Goal: Obtain resource: Download file/media

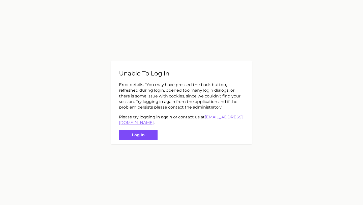
click at [131, 136] on button "Log in" at bounding box center [138, 135] width 39 height 11
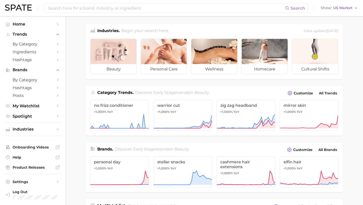
click at [78, 70] on main "Industries. Begin your search here. Data update: [DATE] beauty personal care we…" at bounding box center [214, 209] width 297 height 386
click at [154, 8] on input at bounding box center [166, 8] width 238 height 9
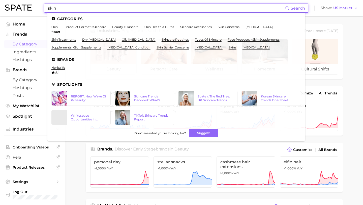
type input "skin"
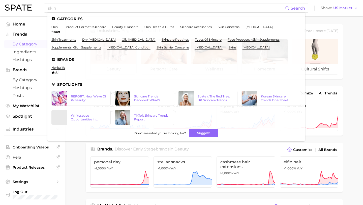
click at [33, 44] on span "by Category" at bounding box center [33, 44] width 40 height 5
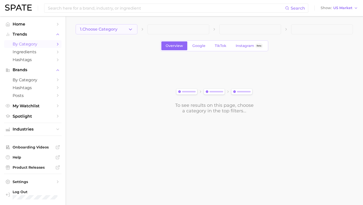
click at [123, 27] on button "1. Choose Category" at bounding box center [107, 29] width 62 height 10
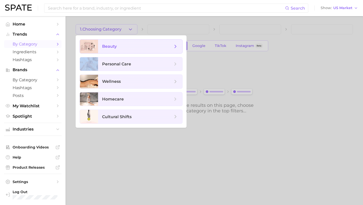
click at [136, 46] on span "beauty" at bounding box center [137, 47] width 71 height 6
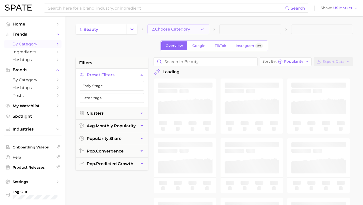
click at [165, 30] on span "2. Choose Category" at bounding box center [171, 29] width 38 height 5
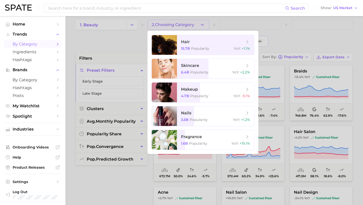
scroll to position [4, 0]
click at [242, 49] on span "+1.1%" at bounding box center [246, 48] width 8 height 5
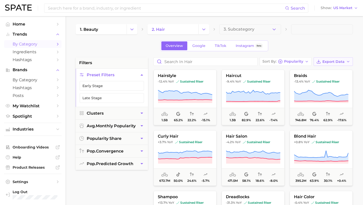
click at [343, 62] on span "Export Data" at bounding box center [333, 61] width 22 height 4
click at [341, 68] on button "Card Data CSV" at bounding box center [324, 70] width 55 height 9
click at [304, 30] on span at bounding box center [322, 29] width 62 height 10
click at [153, 31] on span "2. hair" at bounding box center [158, 29] width 13 height 5
click at [206, 30] on button "Change Category" at bounding box center [203, 29] width 11 height 10
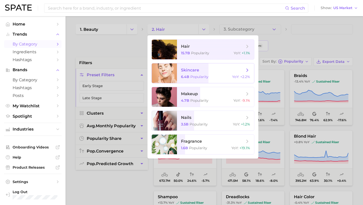
click at [211, 71] on span "skincare" at bounding box center [212, 70] width 63 height 6
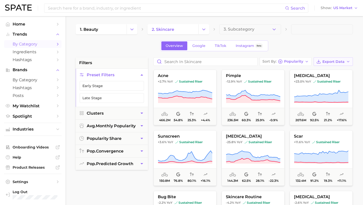
click at [340, 61] on span "Export Data" at bounding box center [333, 61] width 22 height 4
click at [334, 69] on button "Card Data CSV" at bounding box center [324, 70] width 55 height 9
click at [206, 24] on button "Change Category" at bounding box center [203, 29] width 11 height 10
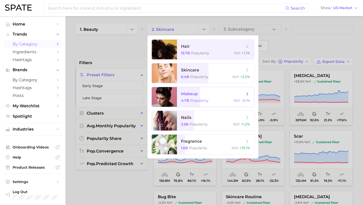
click at [193, 100] on span "Popularity" at bounding box center [199, 100] width 18 height 5
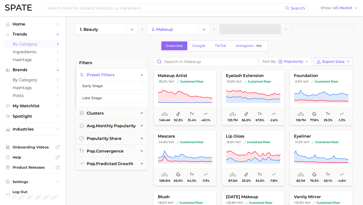
click at [340, 63] on span "Export Data" at bounding box center [333, 61] width 22 height 4
click at [326, 71] on span "Card Data CSV" at bounding box center [319, 71] width 26 height 4
click at [157, 9] on input at bounding box center [166, 8] width 238 height 9
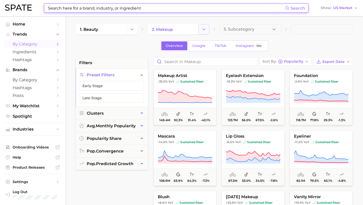
click at [203, 28] on icon "Change Category" at bounding box center [203, 29] width 5 height 5
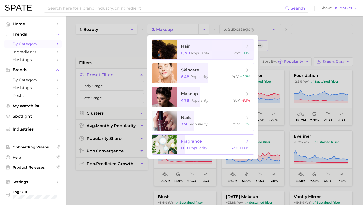
click at [222, 141] on span "fragrance" at bounding box center [212, 141] width 63 height 6
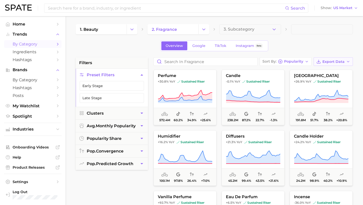
click at [329, 60] on span "Export Data" at bounding box center [333, 61] width 22 height 4
click at [323, 73] on button "Card Data CSV" at bounding box center [324, 70] width 55 height 9
